Goal: Consume media (video, audio)

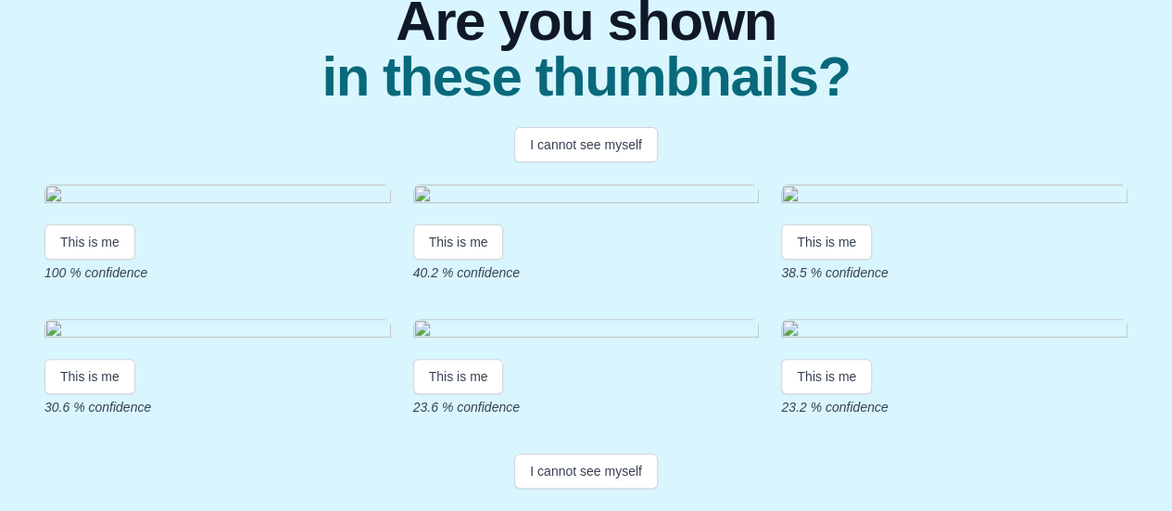
scroll to position [251, 0]
click at [90, 259] on button "This is me" at bounding box center [89, 241] width 91 height 35
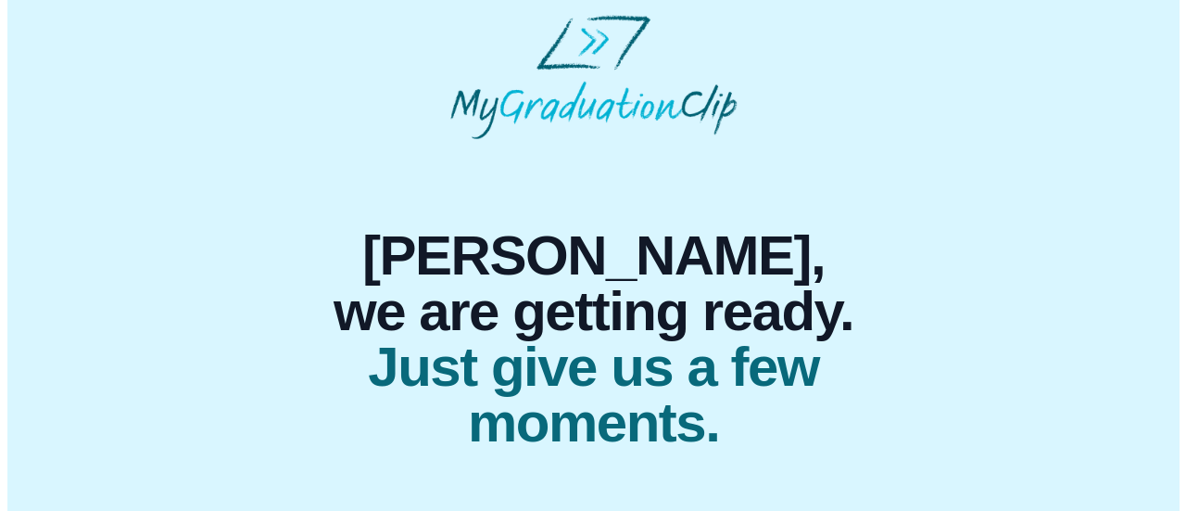
scroll to position [0, 0]
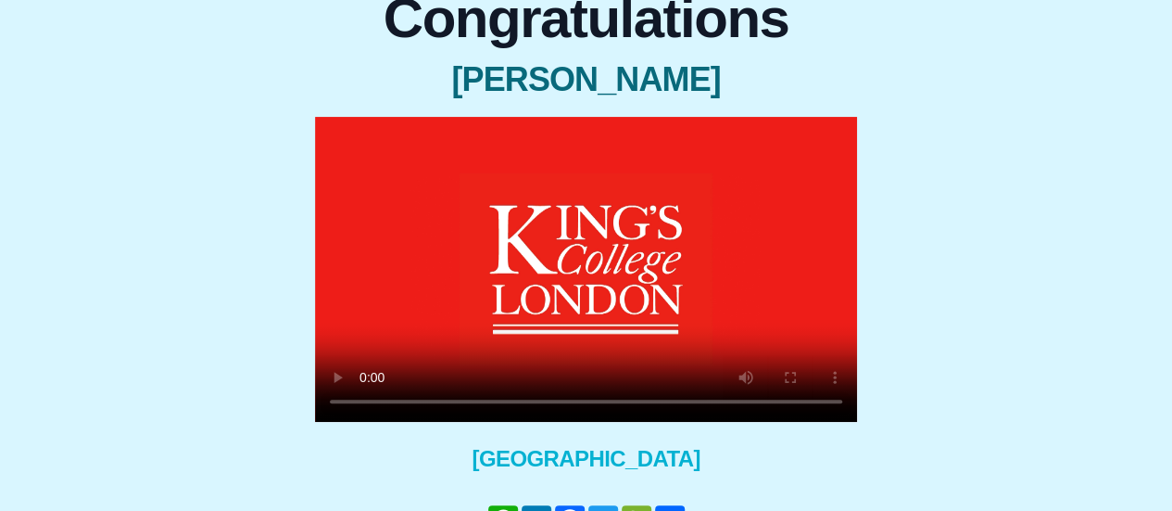
scroll to position [170, 0]
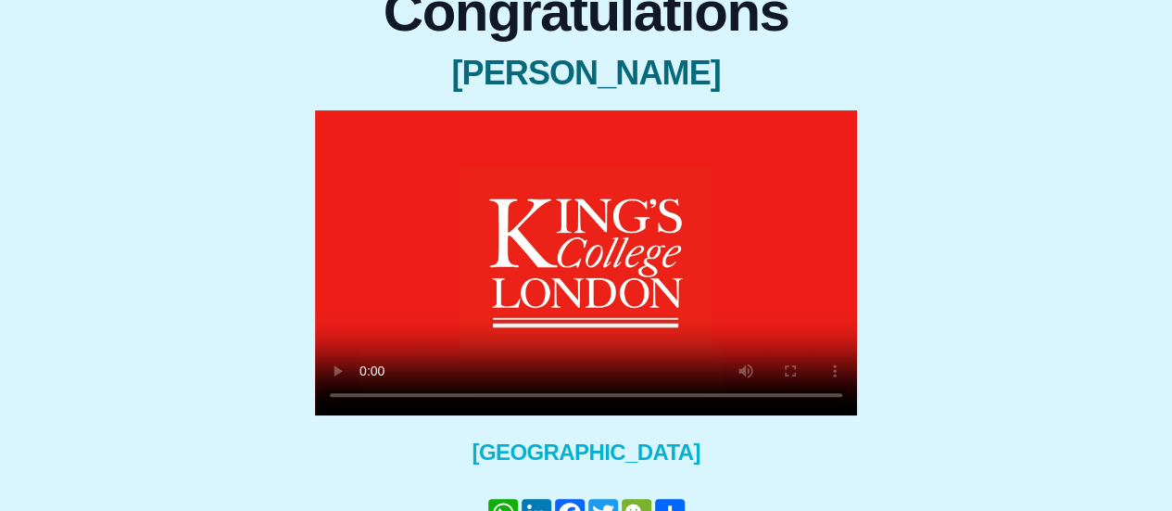
click at [669, 289] on video at bounding box center [586, 262] width 542 height 305
click at [580, 294] on video at bounding box center [586, 262] width 542 height 305
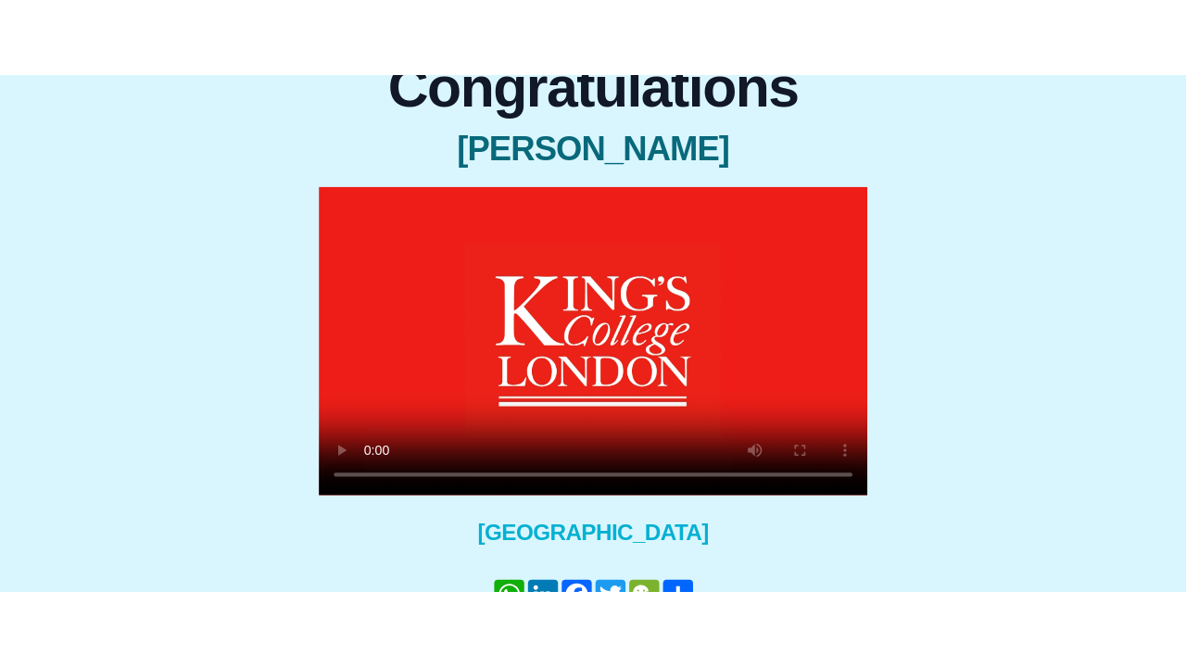
scroll to position [0, 0]
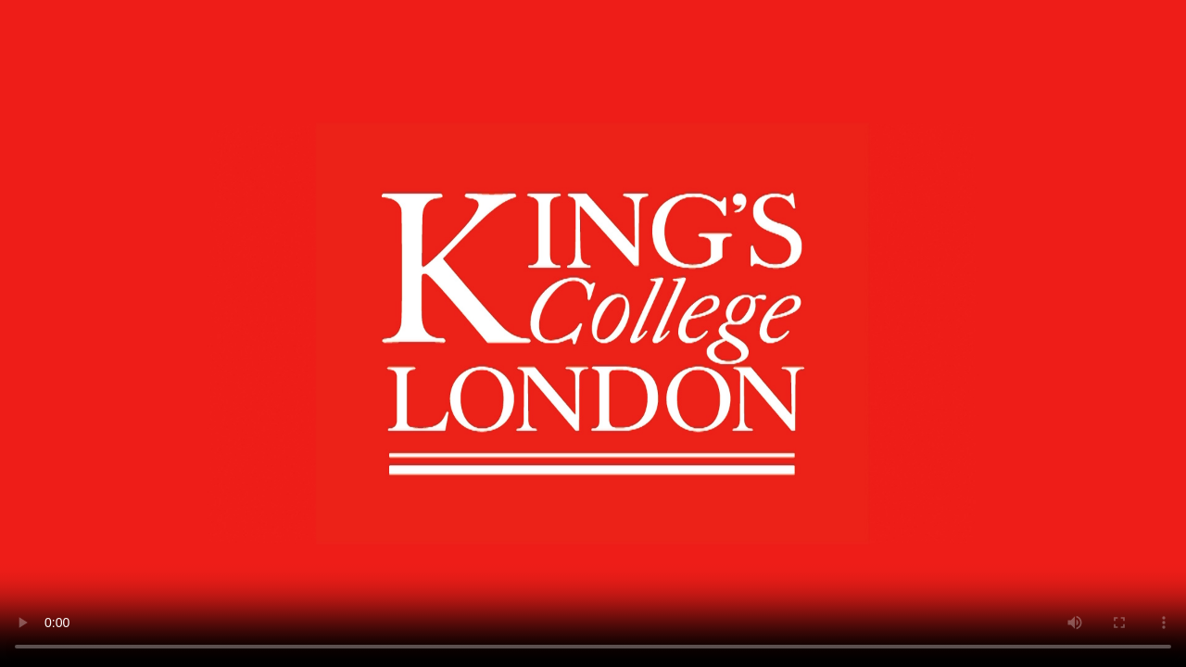
click at [427, 510] on video at bounding box center [593, 333] width 1186 height 667
click at [613, 510] on video at bounding box center [593, 333] width 1186 height 667
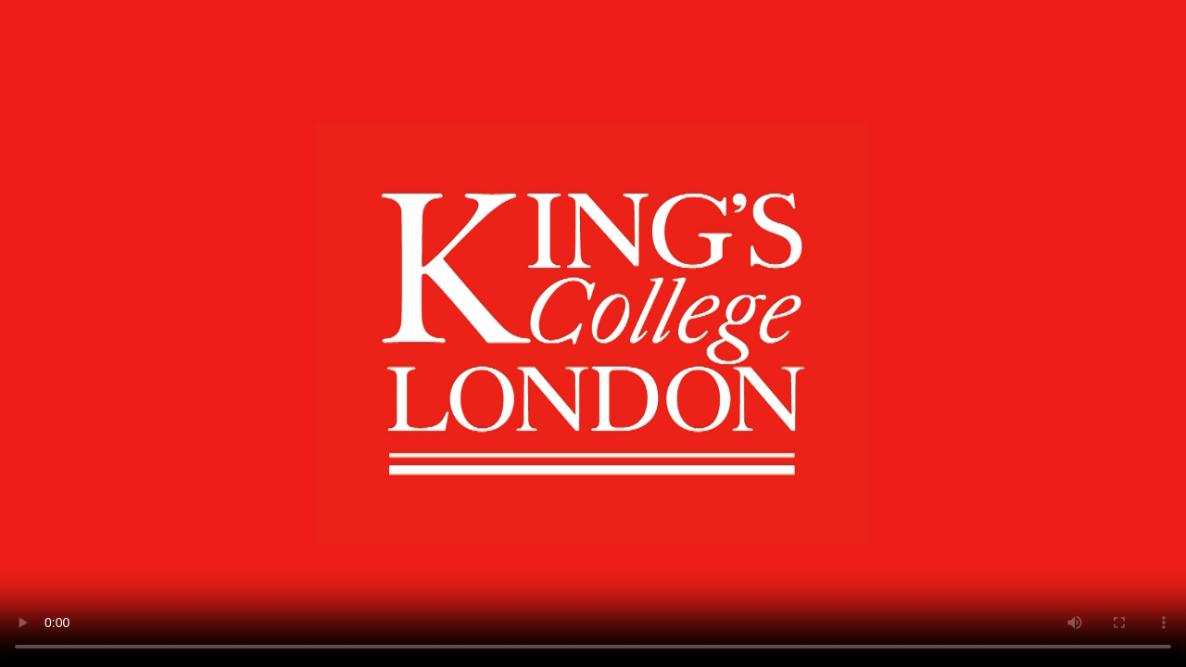
click at [575, 510] on video at bounding box center [593, 333] width 1186 height 667
